Goal: Transaction & Acquisition: Book appointment/travel/reservation

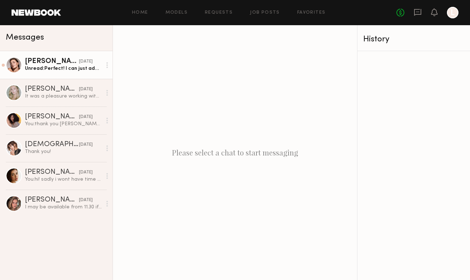
click at [46, 63] on div "[PERSON_NAME]" at bounding box center [52, 61] width 54 height 7
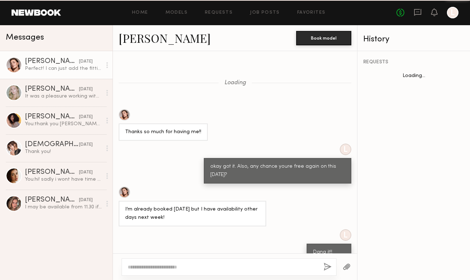
scroll to position [304, 0]
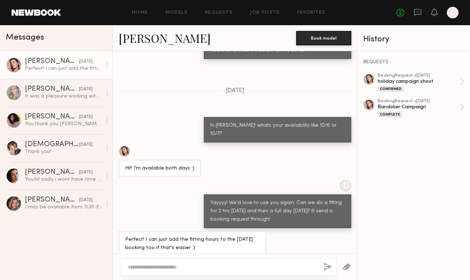
type textarea "*"
type textarea "**********"
click at [327, 266] on button "button" at bounding box center [327, 267] width 8 height 9
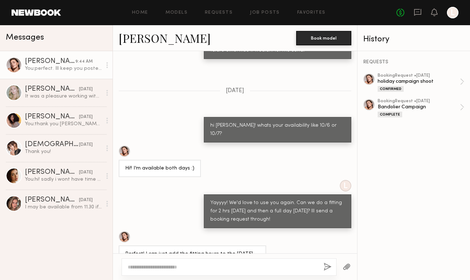
scroll to position [448, 0]
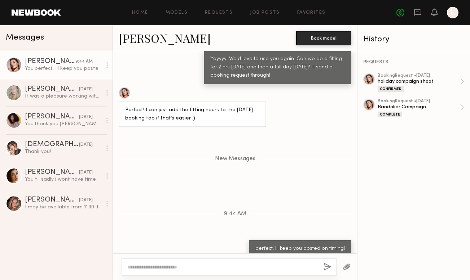
click at [70, 39] on div "Messages" at bounding box center [56, 36] width 101 height 11
click at [420, 14] on icon at bounding box center [417, 12] width 7 height 7
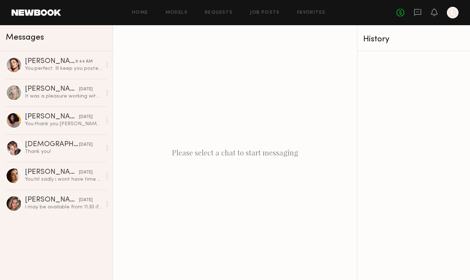
click at [29, 38] on span "Messages" at bounding box center [25, 38] width 38 height 8
click at [44, 9] on header "Home Models Requests Job Posts Favorites Sign Out No fees up to $5,000 L" at bounding box center [235, 12] width 470 height 25
click at [43, 17] on header "Home Models Requests Job Posts Favorites Sign Out No fees up to $5,000 L" at bounding box center [235, 12] width 470 height 25
click at [453, 8] on div at bounding box center [453, 13] width 12 height 12
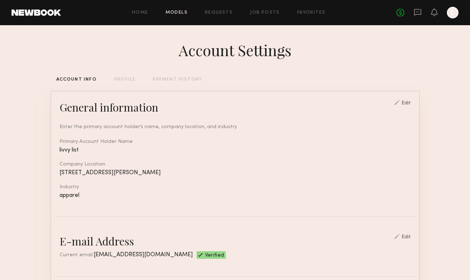
click at [182, 14] on link "Models" at bounding box center [176, 12] width 22 height 5
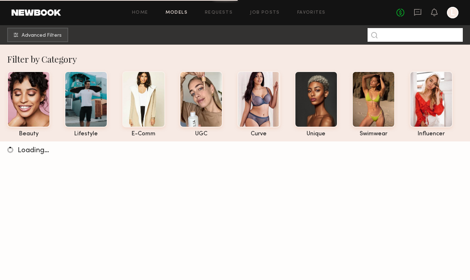
click at [399, 36] on input at bounding box center [414, 35] width 95 height 14
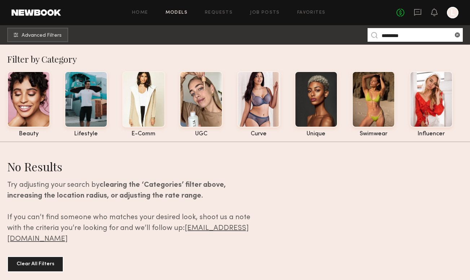
click at [236, 58] on div "Filter by Category" at bounding box center [238, 59] width 462 height 12
click at [425, 37] on input "********" at bounding box center [414, 35] width 95 height 14
drag, startPoint x: 406, startPoint y: 36, endPoint x: 394, endPoint y: 35, distance: 12.3
click at [394, 36] on input "********" at bounding box center [414, 35] width 95 height 14
type input "******"
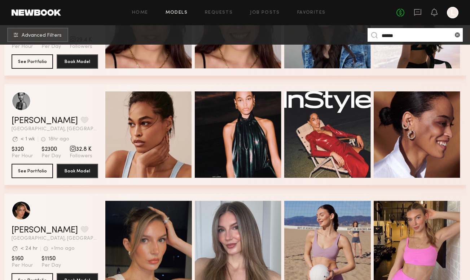
scroll to position [416, 0]
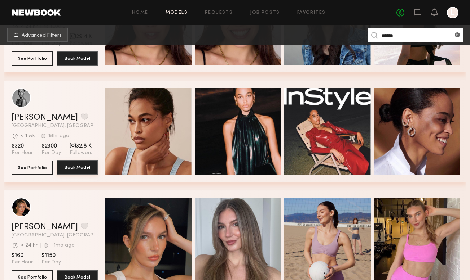
click at [76, 168] on button "Book Model" at bounding box center [77, 167] width 41 height 14
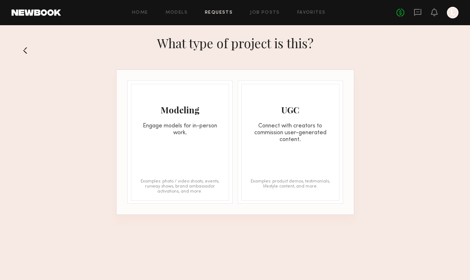
click at [190, 131] on div "Engage models for in-person work." at bounding box center [179, 130] width 97 height 14
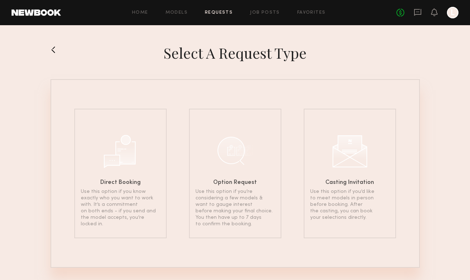
click at [56, 48] on button at bounding box center [56, 50] width 12 height 12
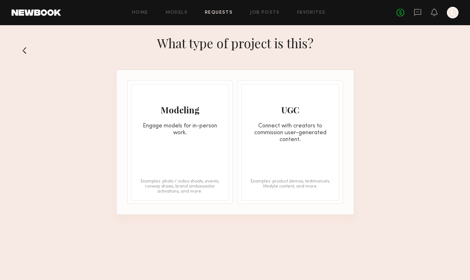
click at [27, 50] on button at bounding box center [28, 51] width 12 height 12
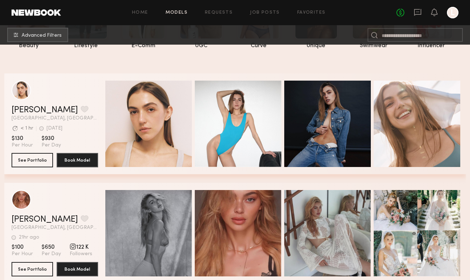
scroll to position [235, 0]
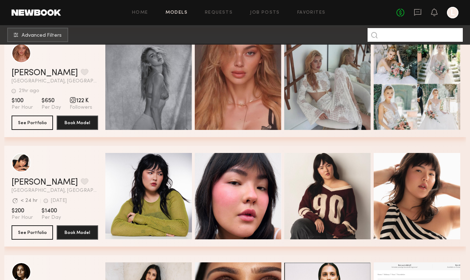
click at [415, 35] on input at bounding box center [414, 35] width 95 height 14
type input "******"
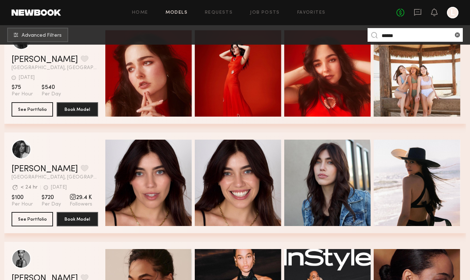
scroll to position [401, 0]
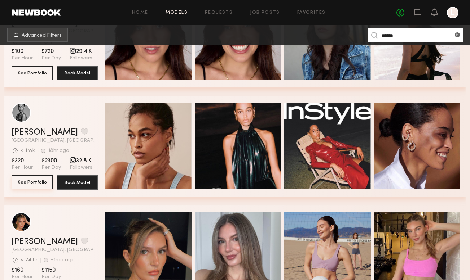
click at [31, 184] on button "See Portfolio" at bounding box center [32, 182] width 41 height 14
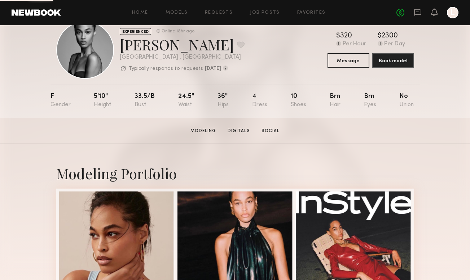
scroll to position [26, 0]
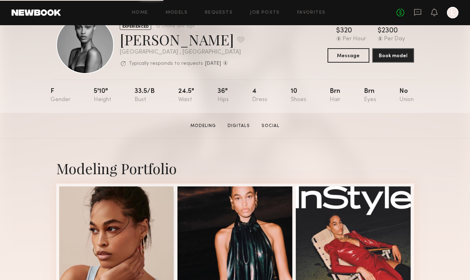
click at [234, 160] on div "Modeling Portfolio" at bounding box center [235, 168] width 358 height 19
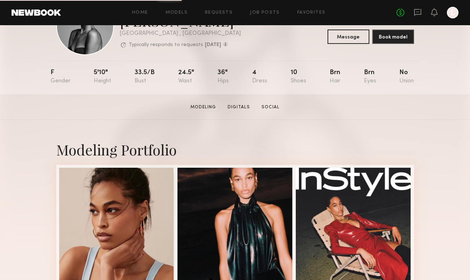
scroll to position [47, 0]
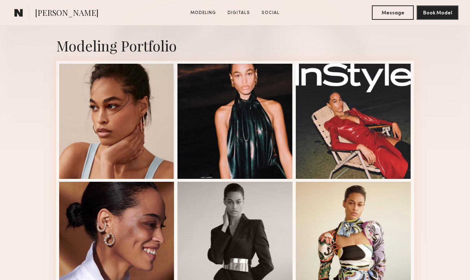
scroll to position [153, 0]
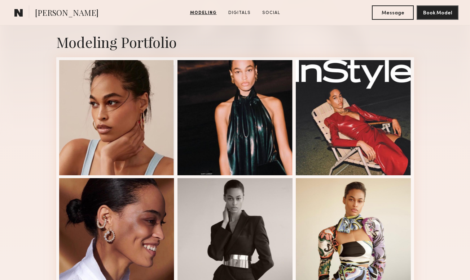
click at [34, 181] on div "Modeling Portfolio" at bounding box center [235, 282] width 470 height 541
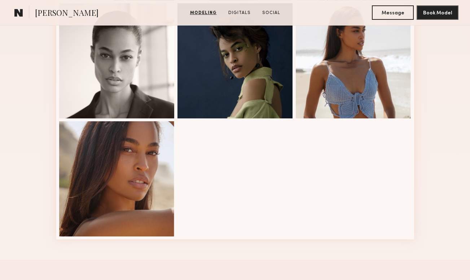
scroll to position [466, 0]
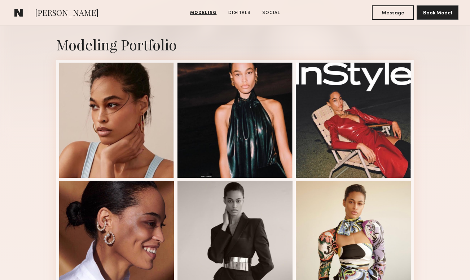
scroll to position [0, 0]
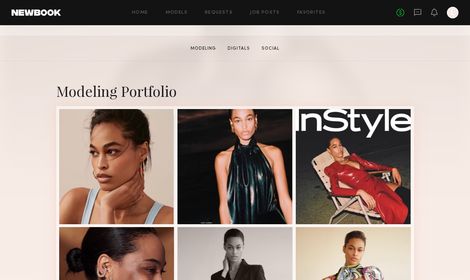
scroll to position [105, 0]
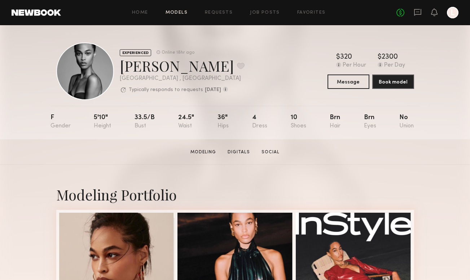
click at [176, 12] on link "Models" at bounding box center [176, 12] width 22 height 5
